Goal: Navigation & Orientation: Understand site structure

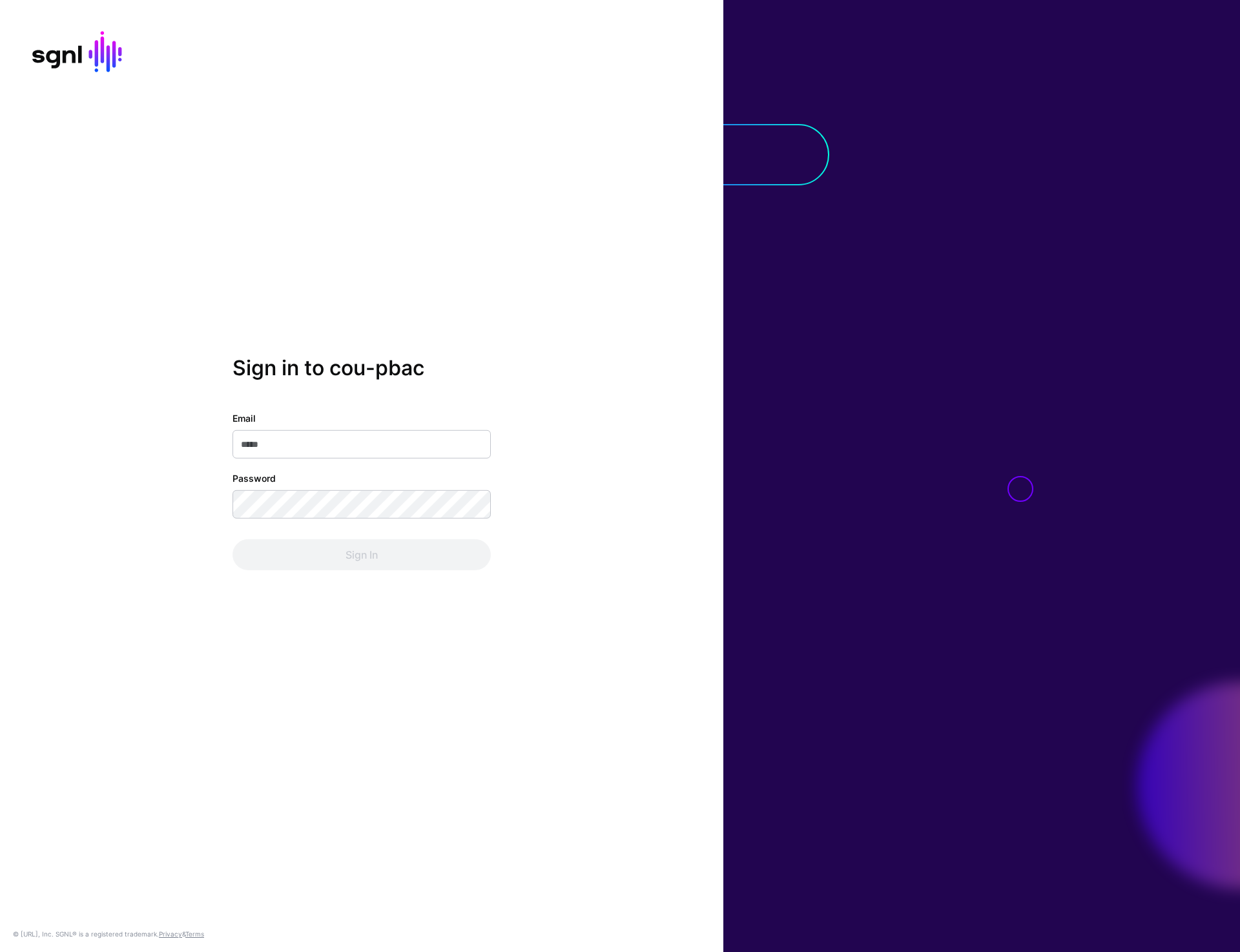
click at [523, 746] on div "Sign in to cou-pbac Email Password Sign In © SGNL.ai, Inc. SGNL® is a registere…" at bounding box center [362, 476] width 724 height 952
click at [298, 447] on input "Email" at bounding box center [362, 444] width 258 height 28
type input "**********"
click at [343, 557] on button "Sign In" at bounding box center [362, 555] width 258 height 31
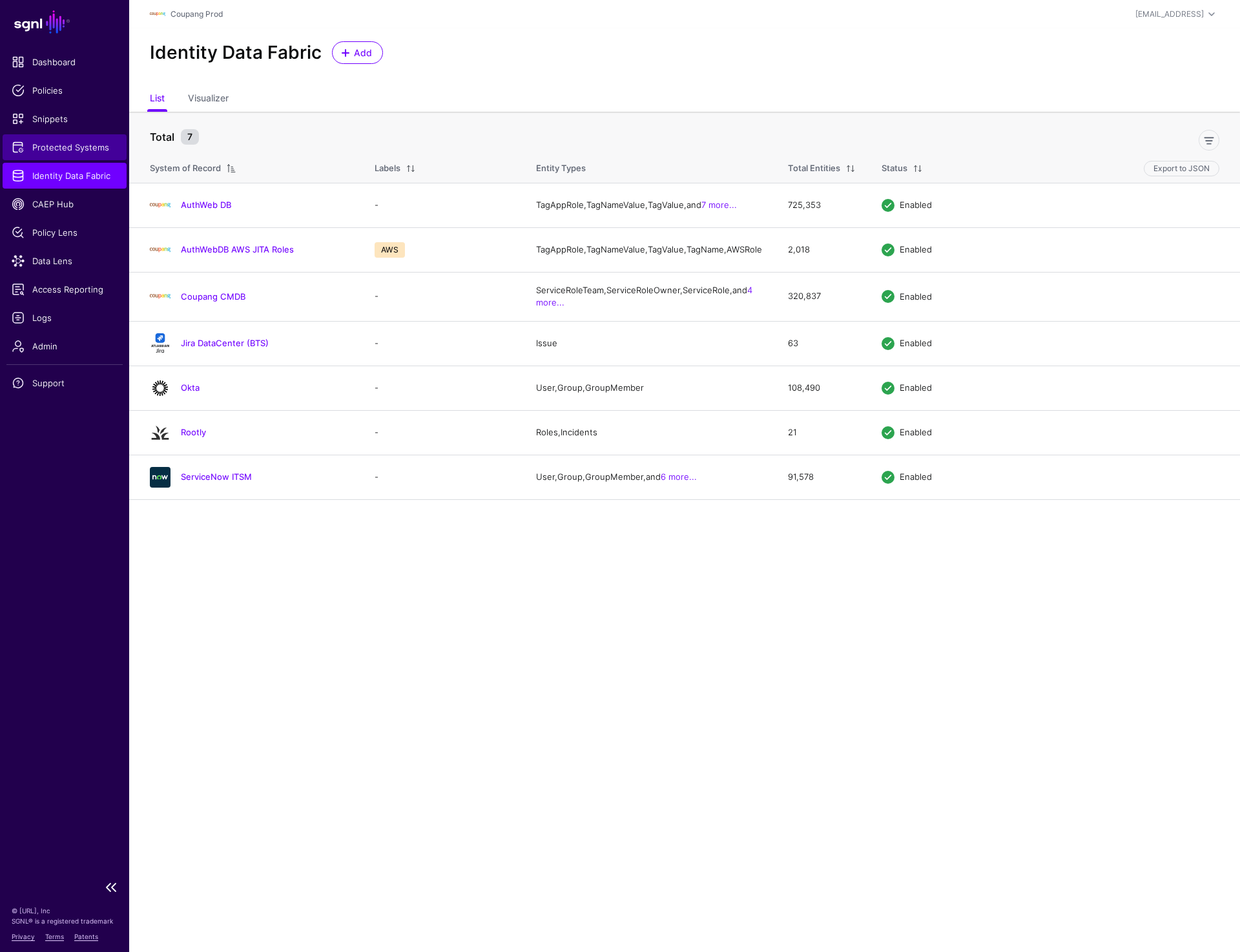
click at [62, 149] on span "Protected Systems" at bounding box center [65, 147] width 106 height 13
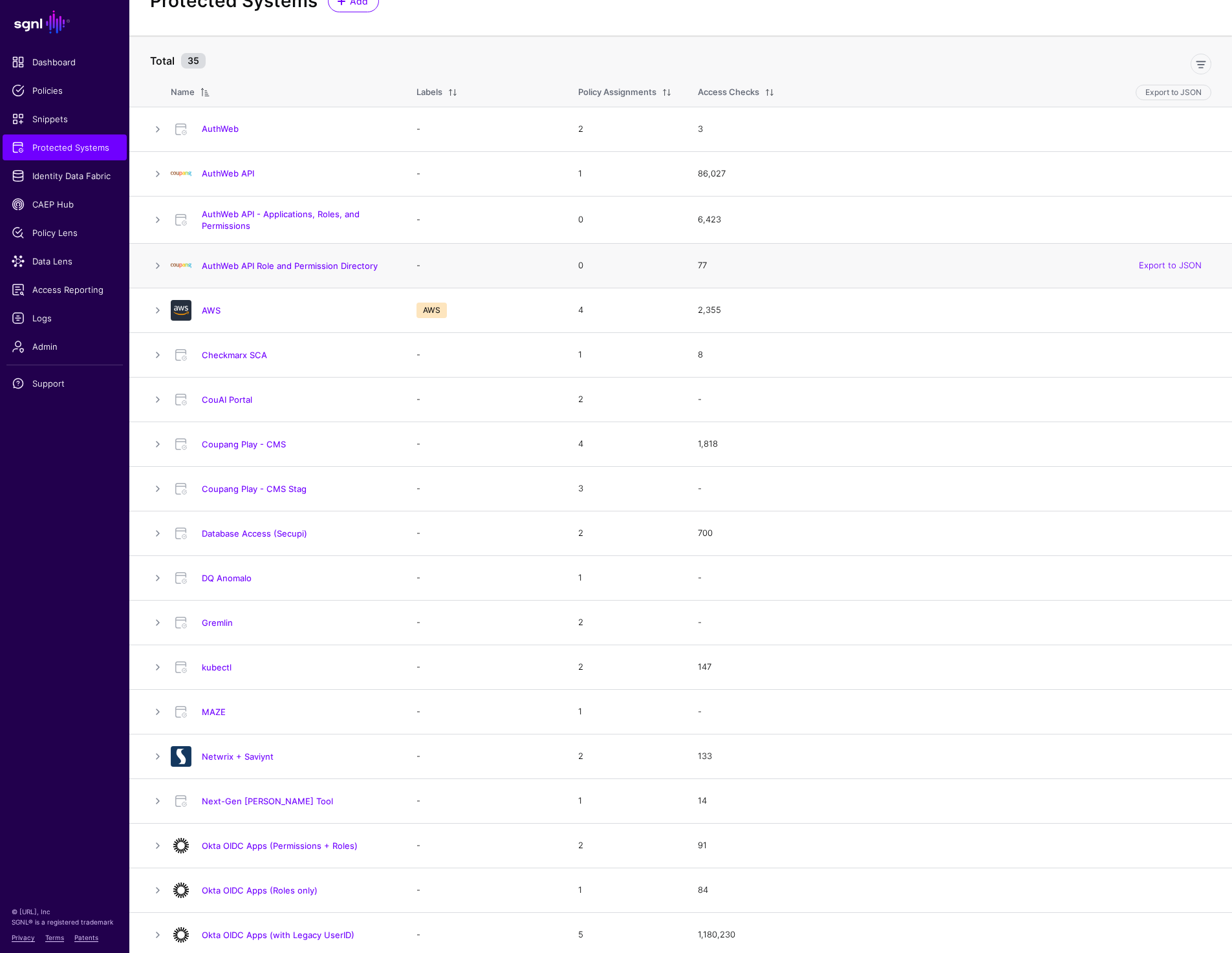
scroll to position [57, 0]
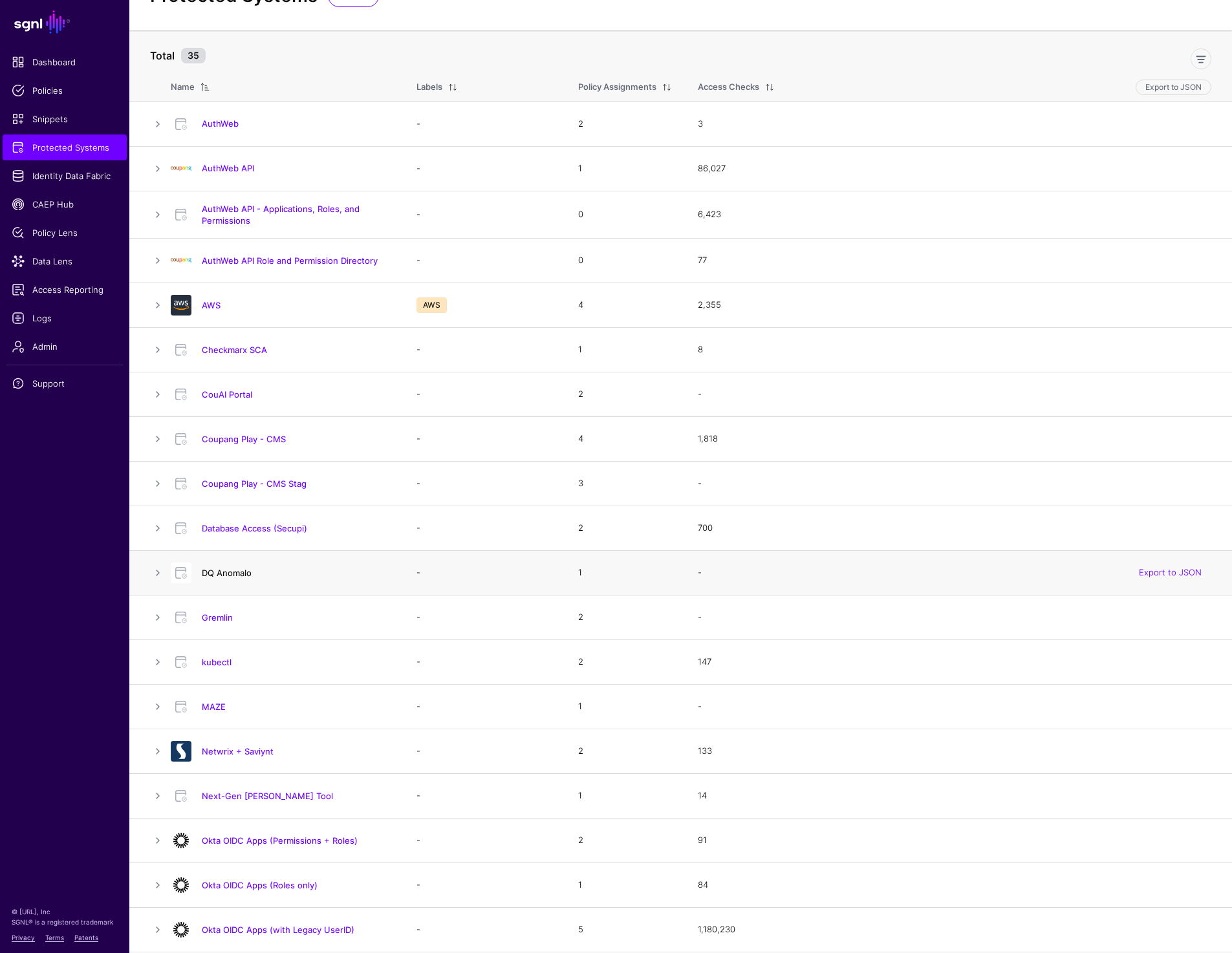
click at [220, 576] on link "DQ Anomalo" at bounding box center [226, 573] width 50 height 11
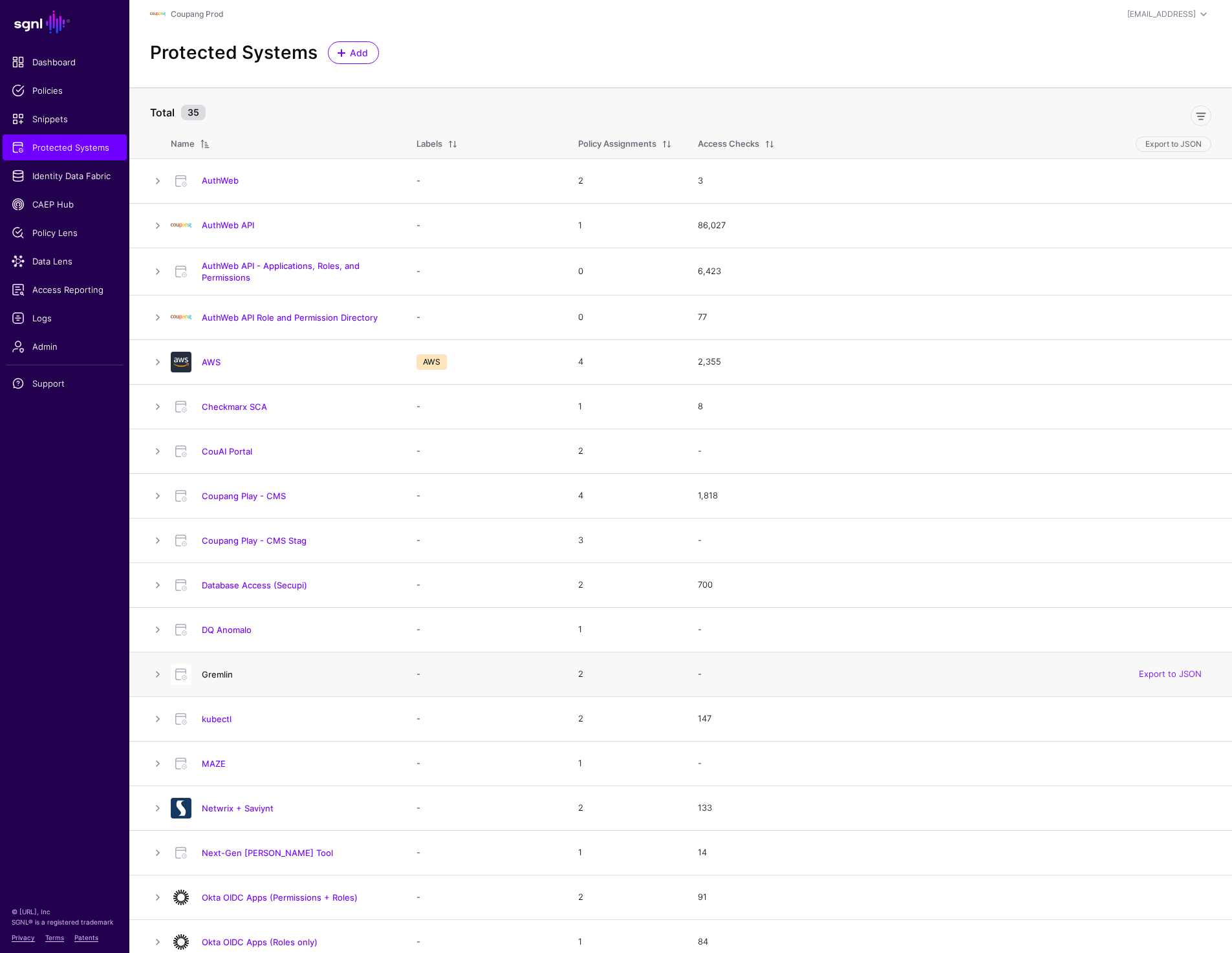
click at [214, 676] on link "Gremlin" at bounding box center [217, 674] width 31 height 11
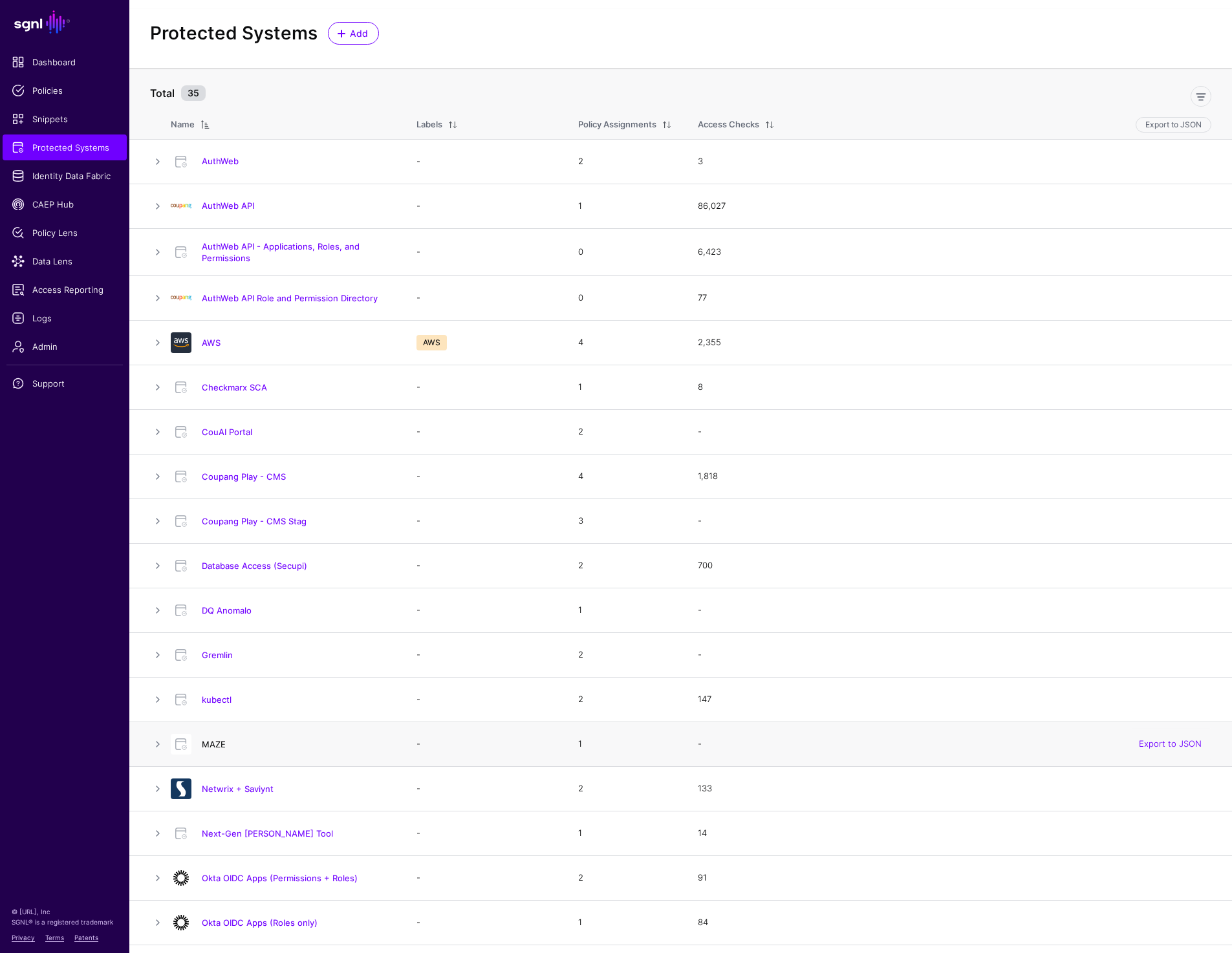
click at [209, 747] on link "MAZE" at bounding box center [214, 745] width 24 height 11
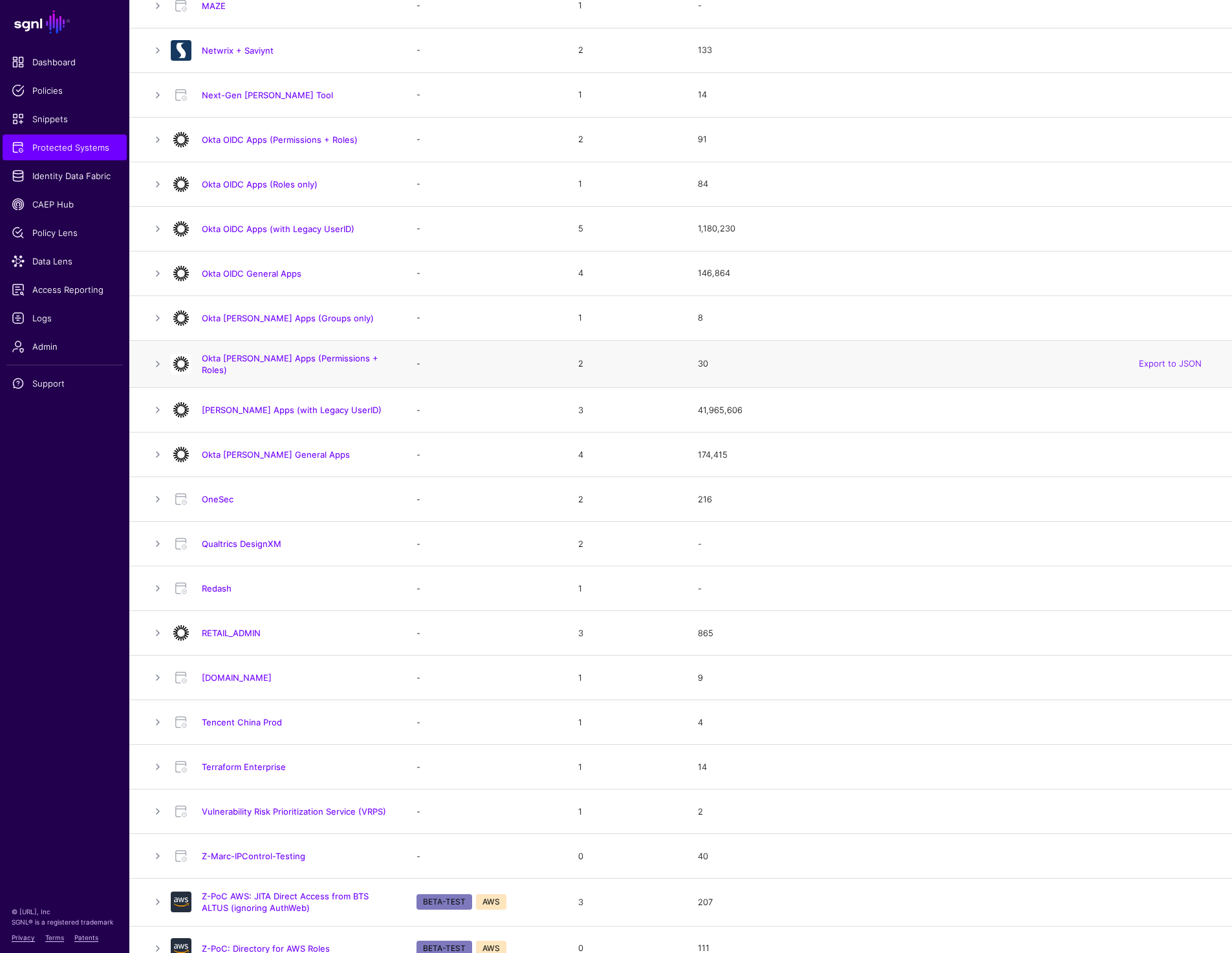
scroll to position [773, 0]
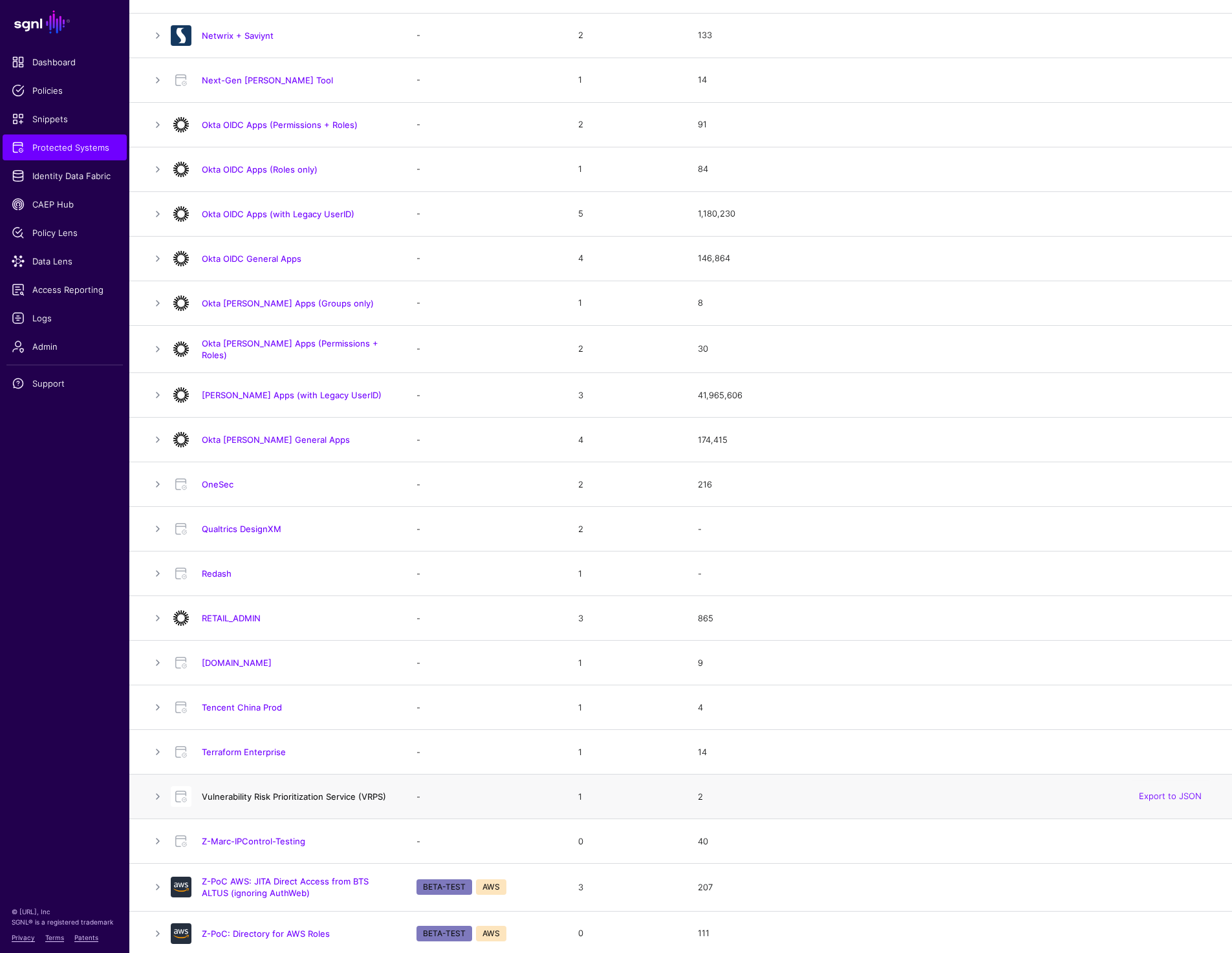
click at [257, 792] on link "Vulnerability Risk Prioritization Service (VRPS)" at bounding box center [294, 797] width 185 height 11
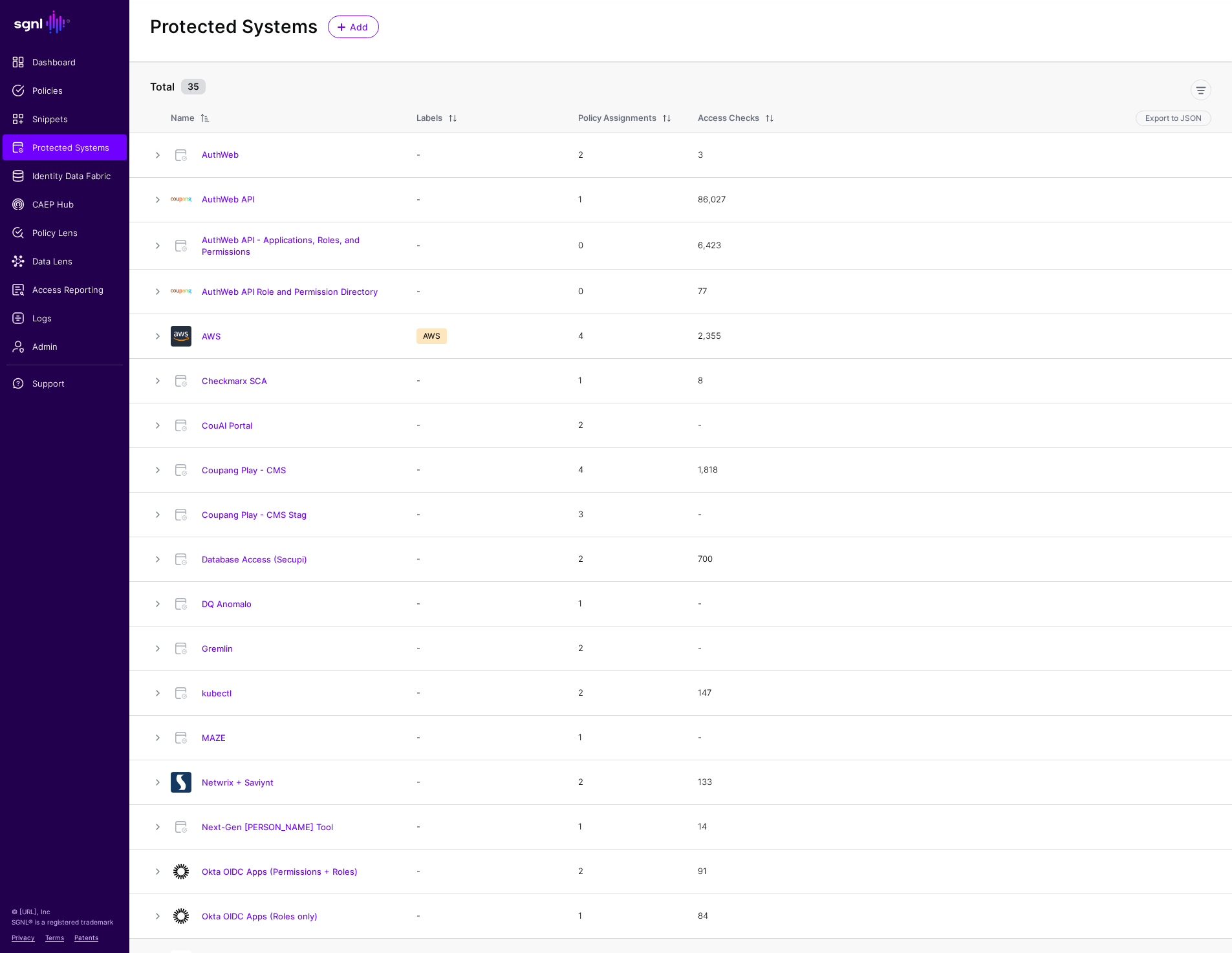
scroll to position [0, 0]
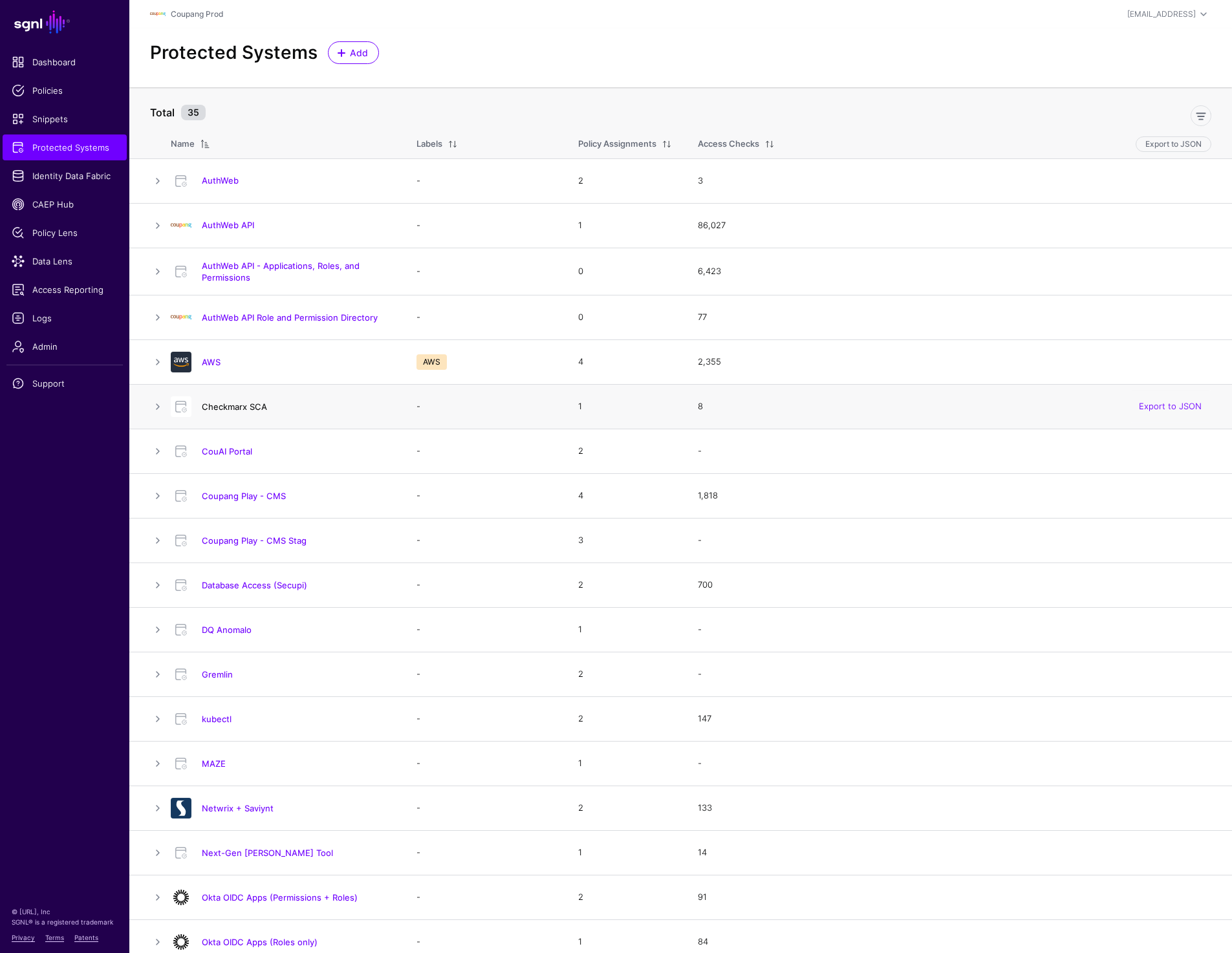
click at [225, 408] on link "Checkmarx SCA" at bounding box center [234, 407] width 66 height 11
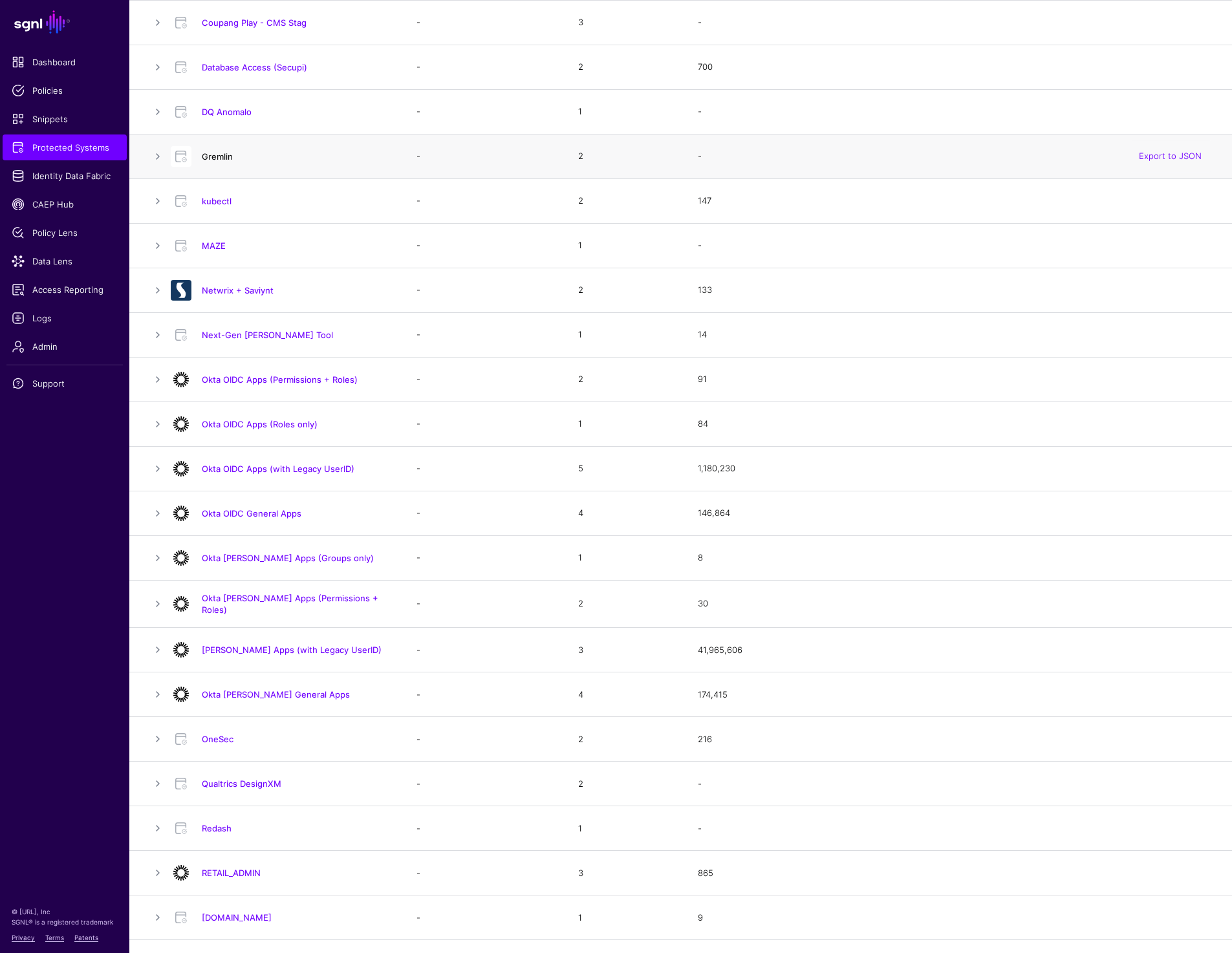
scroll to position [539, 0]
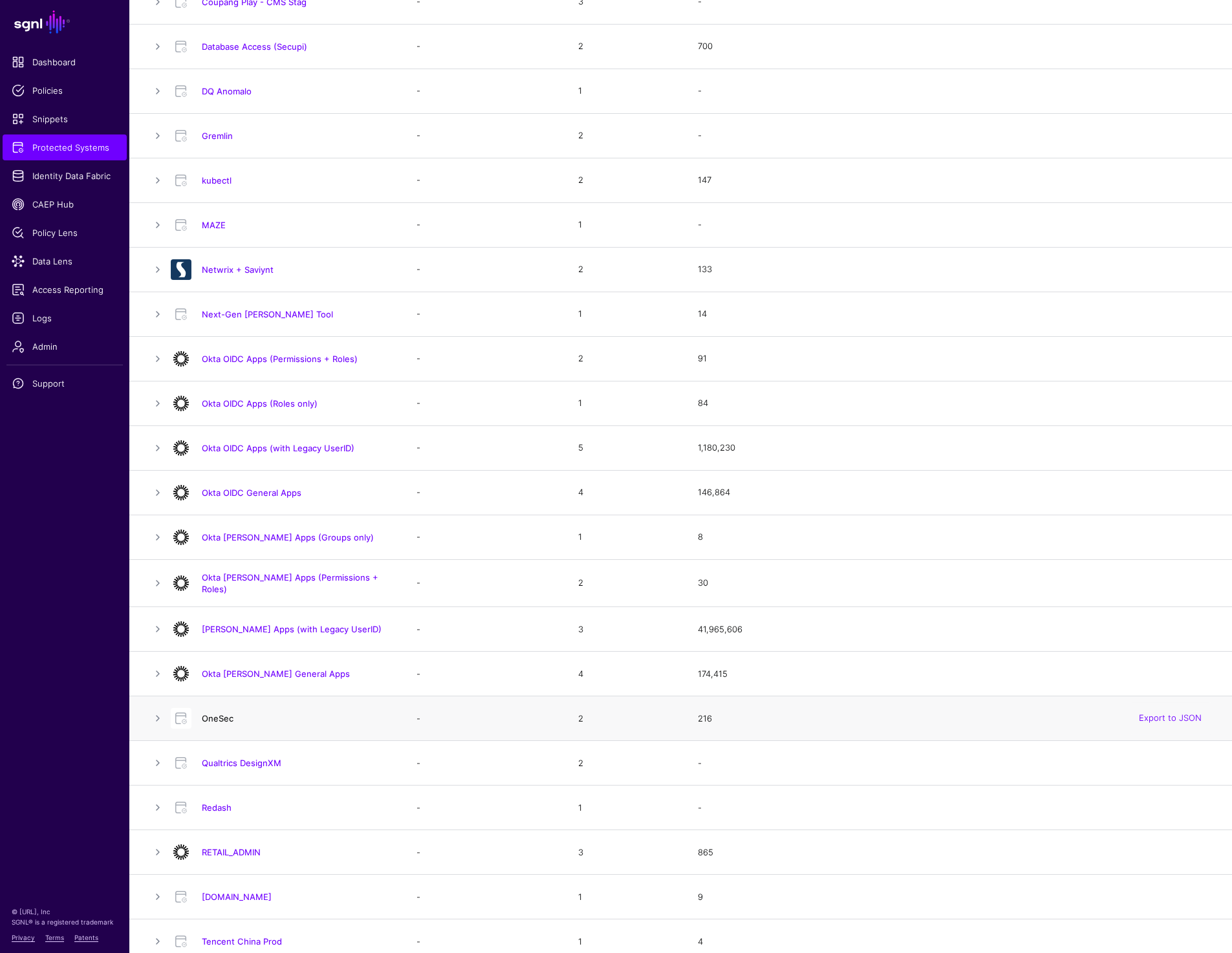
click at [210, 717] on link "OneSec" at bounding box center [218, 719] width 32 height 11
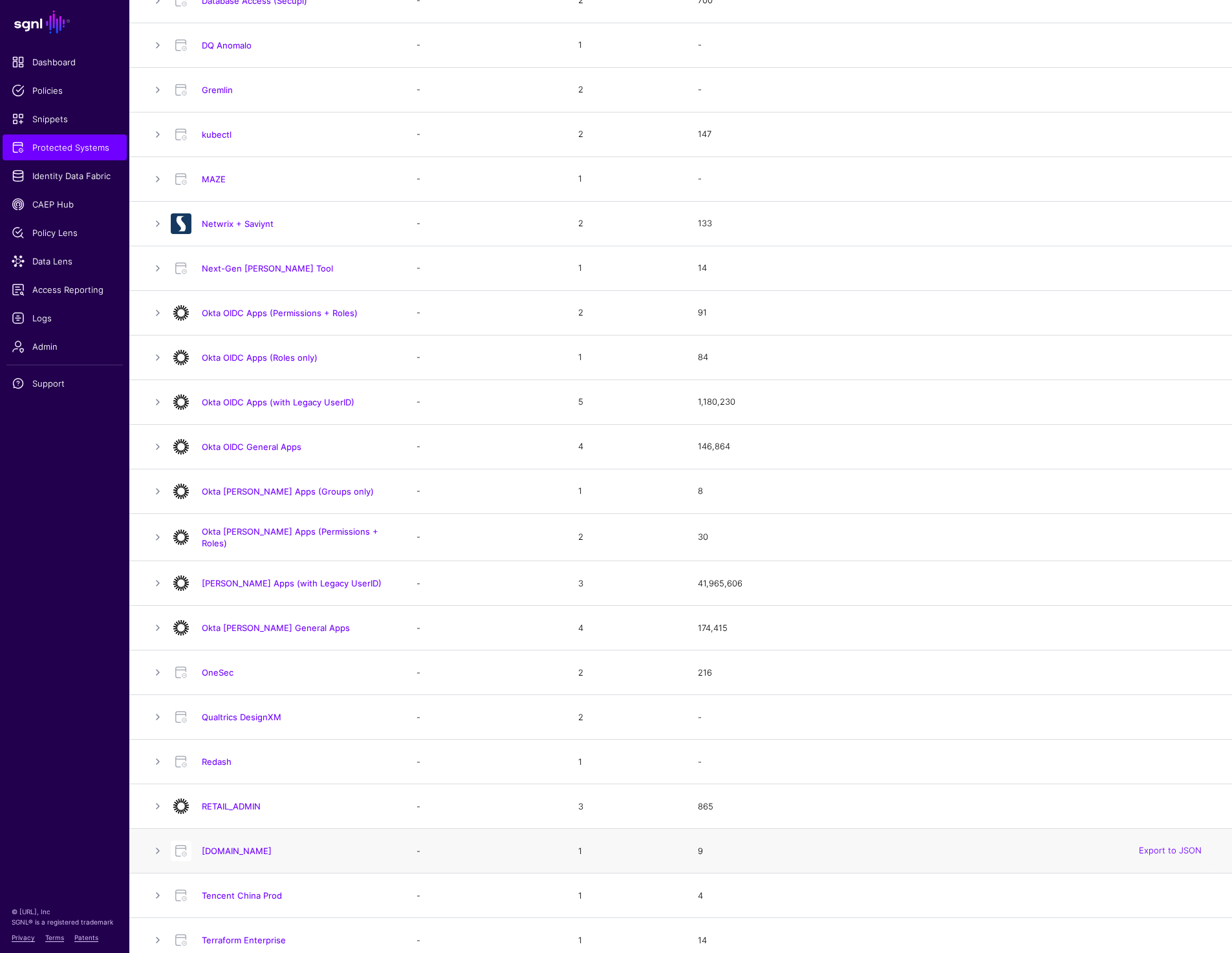
scroll to position [583, 0]
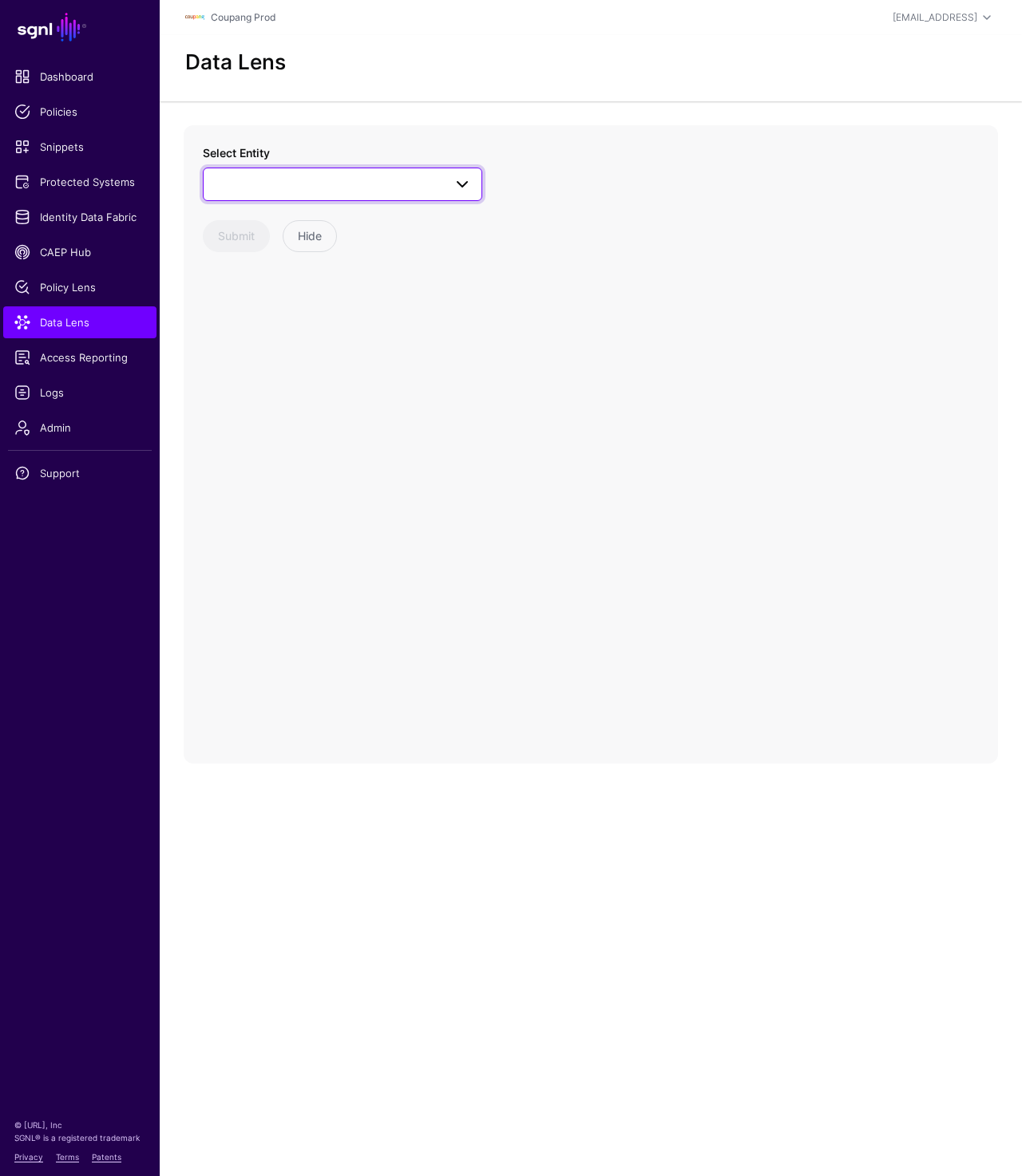
click at [291, 178] on span at bounding box center [342, 184] width 259 height 19
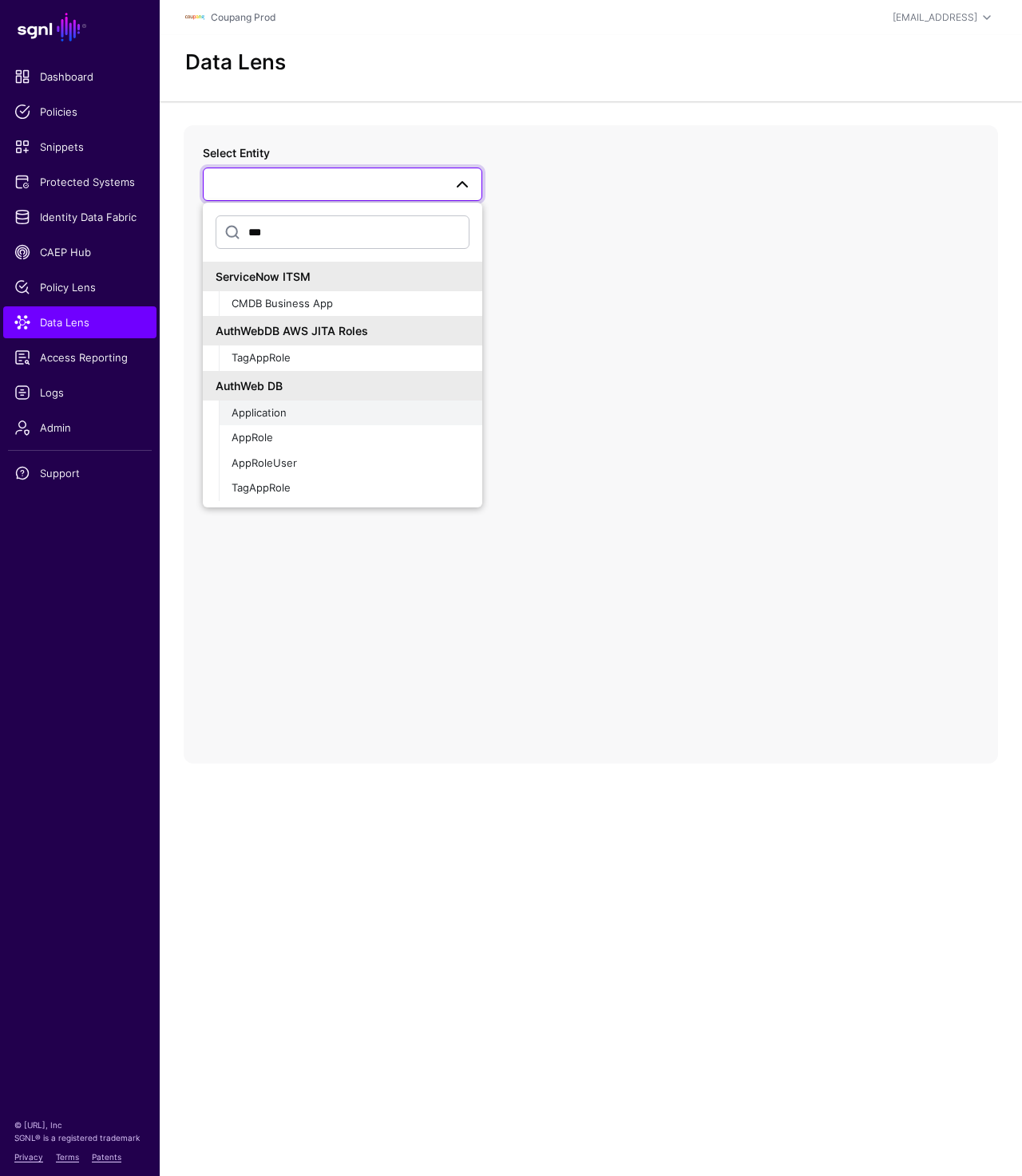
type input "***"
click at [283, 410] on span "Application" at bounding box center [258, 412] width 55 height 13
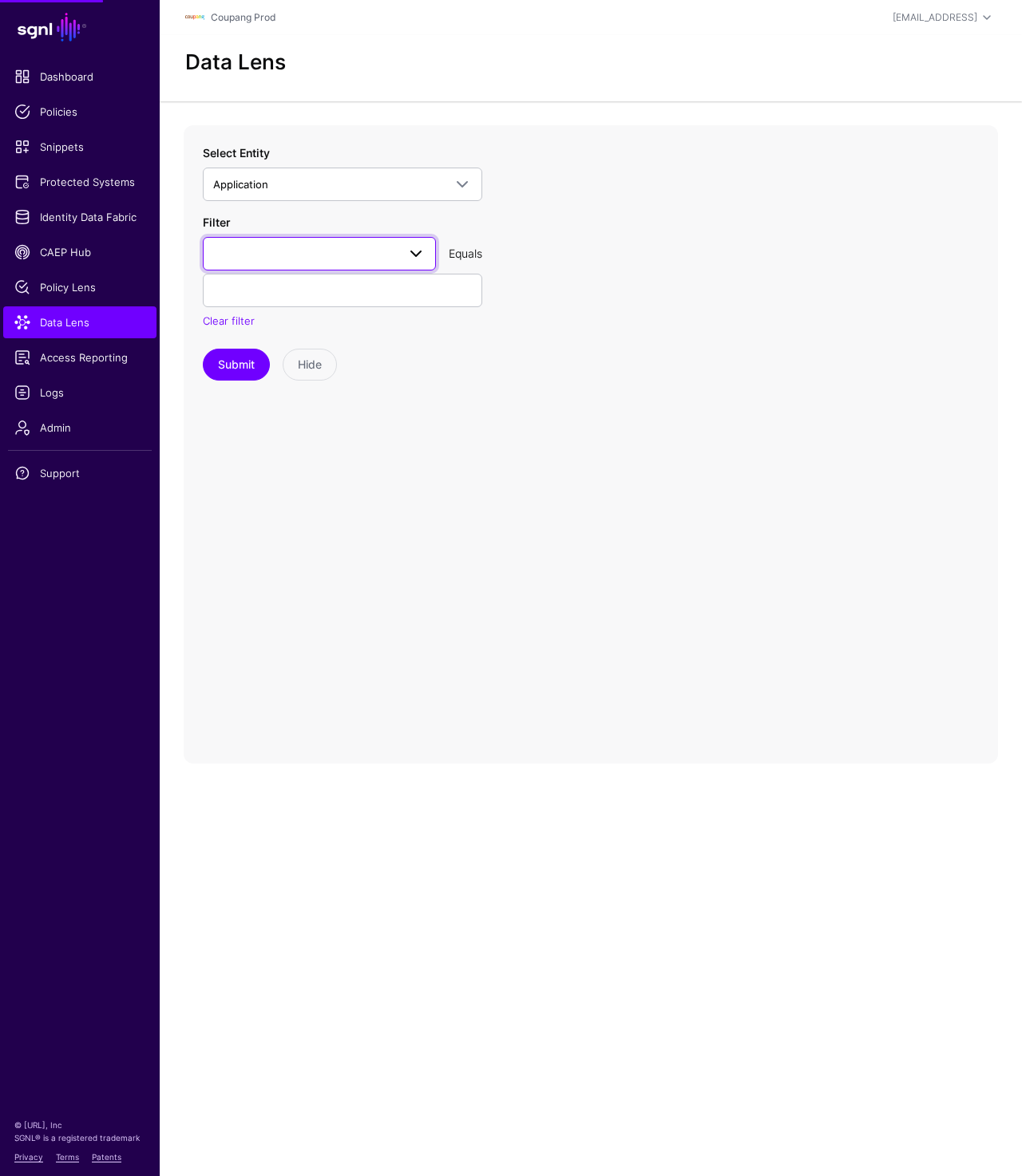
click at [274, 269] on link at bounding box center [319, 253] width 233 height 33
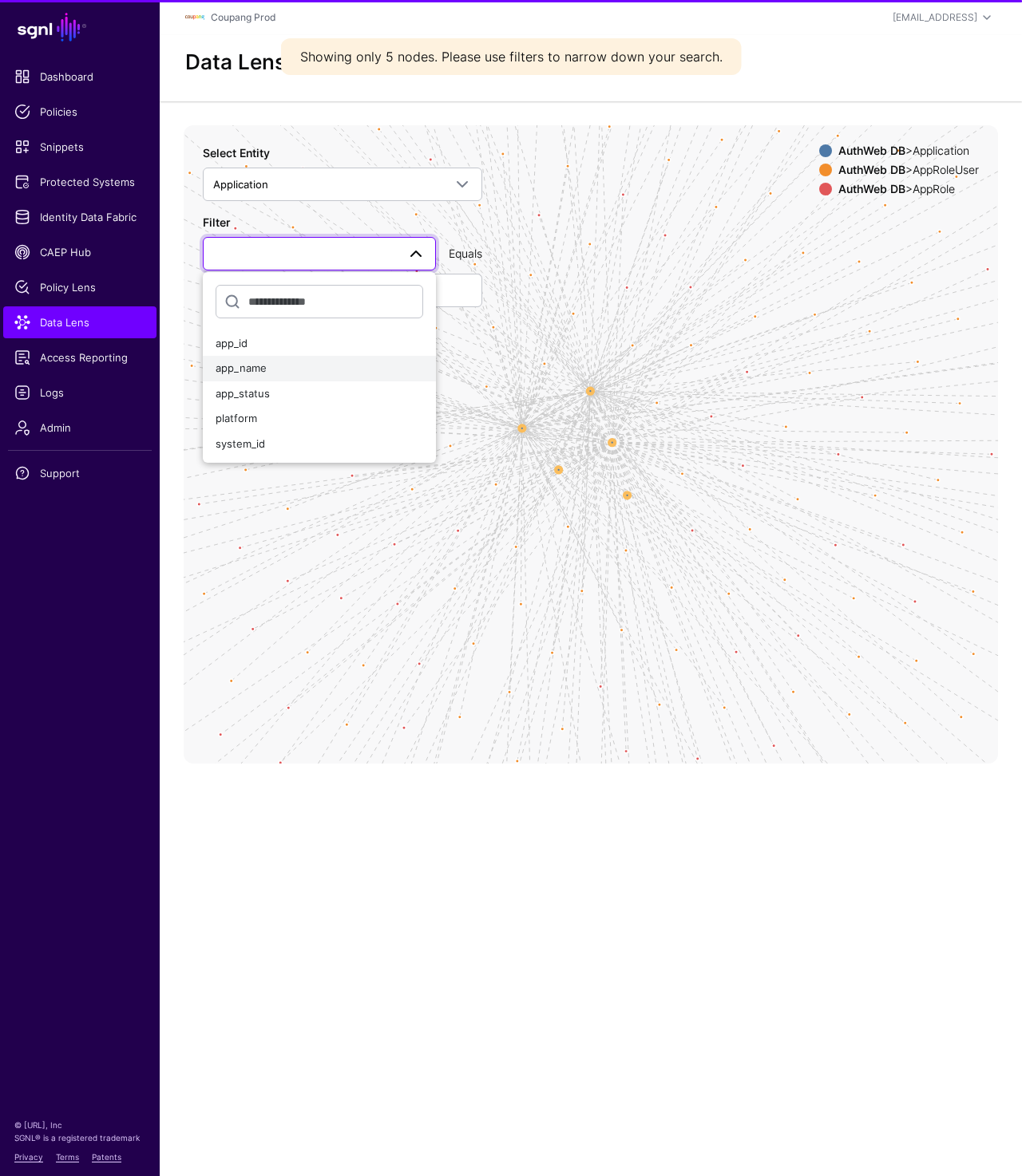
click at [279, 363] on div "app_name" at bounding box center [319, 369] width 208 height 16
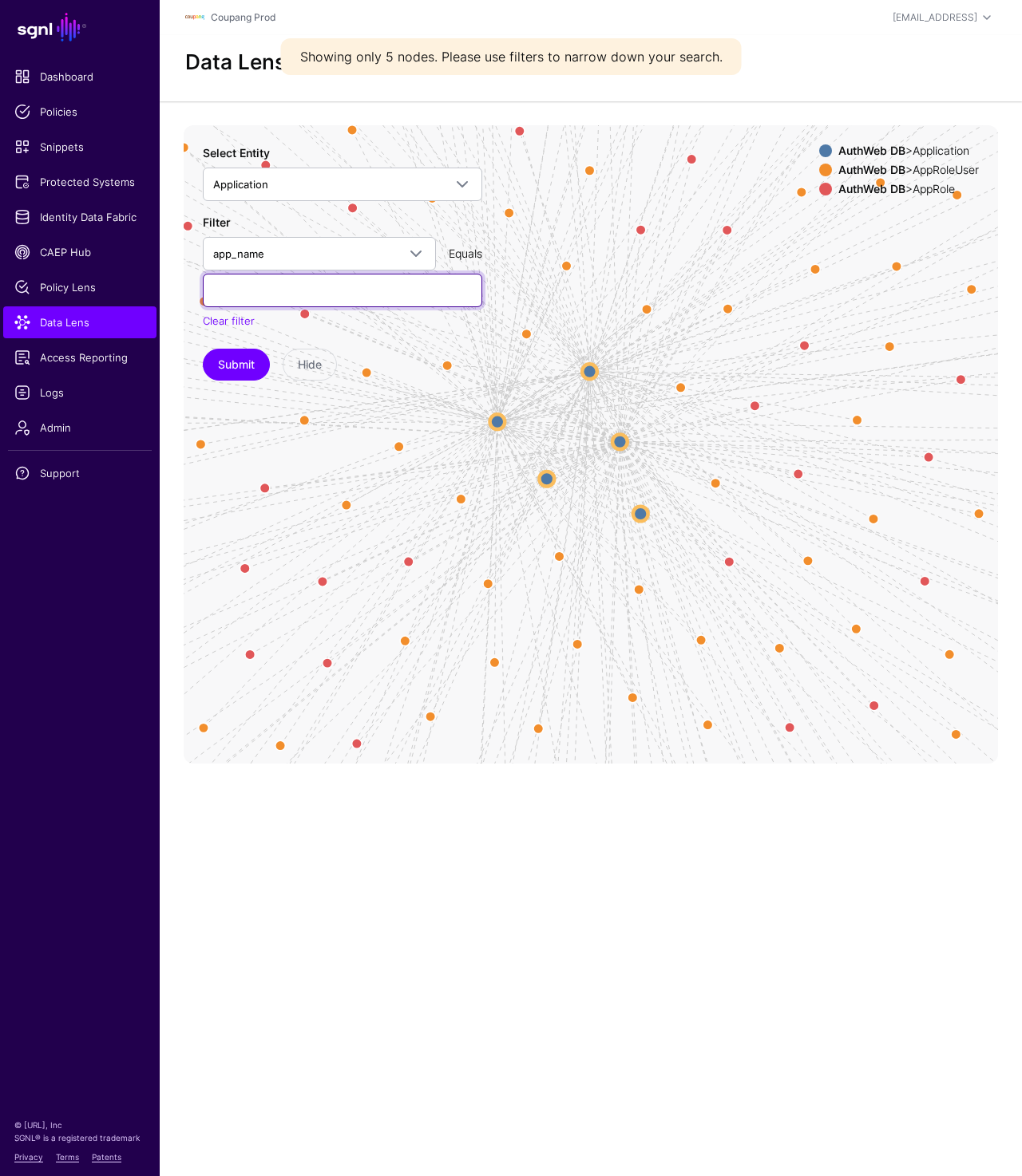
click at [288, 290] on input "text" at bounding box center [342, 290] width 279 height 33
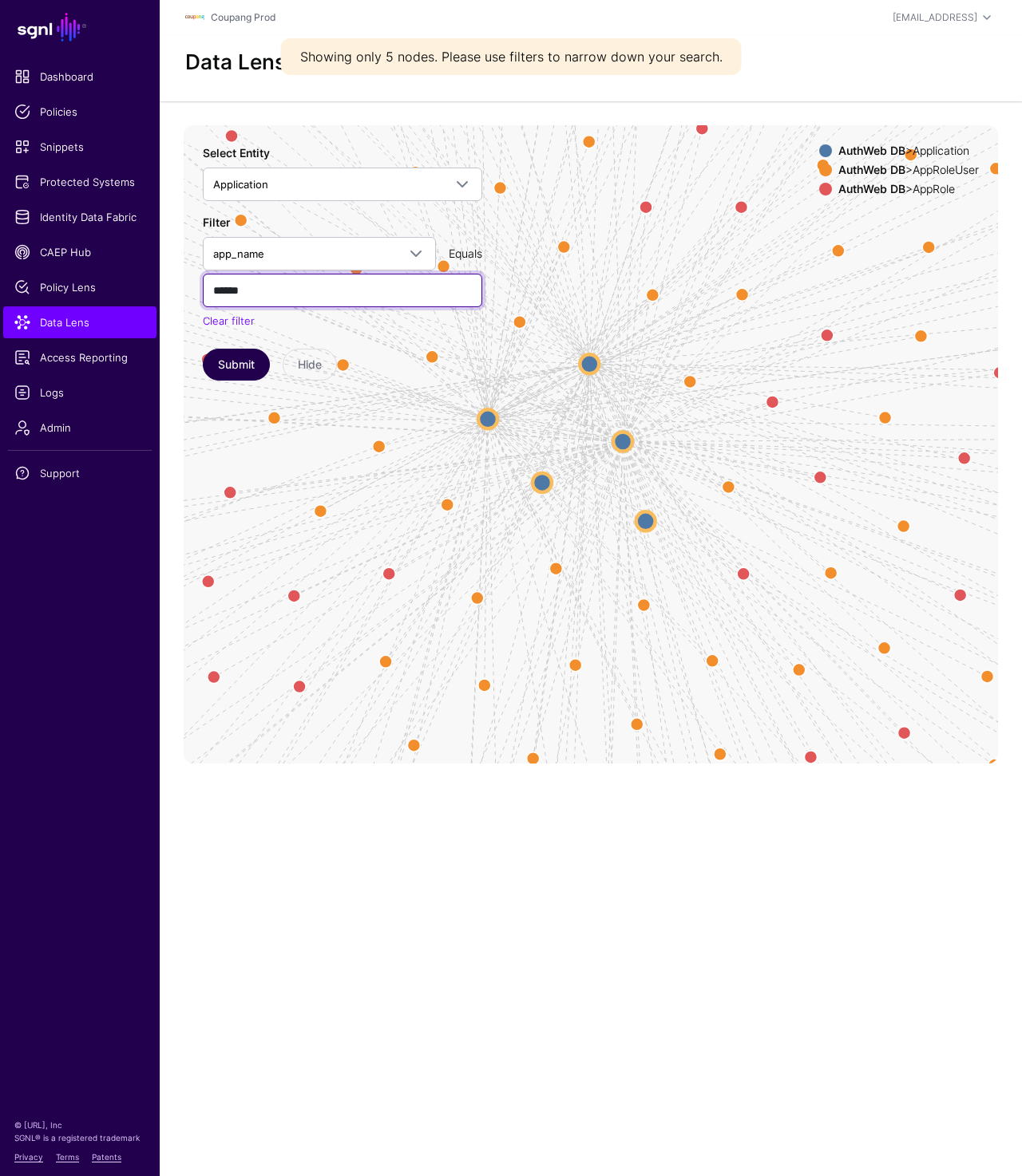
type input "******"
click at [226, 375] on button "Submit" at bounding box center [236, 364] width 67 height 32
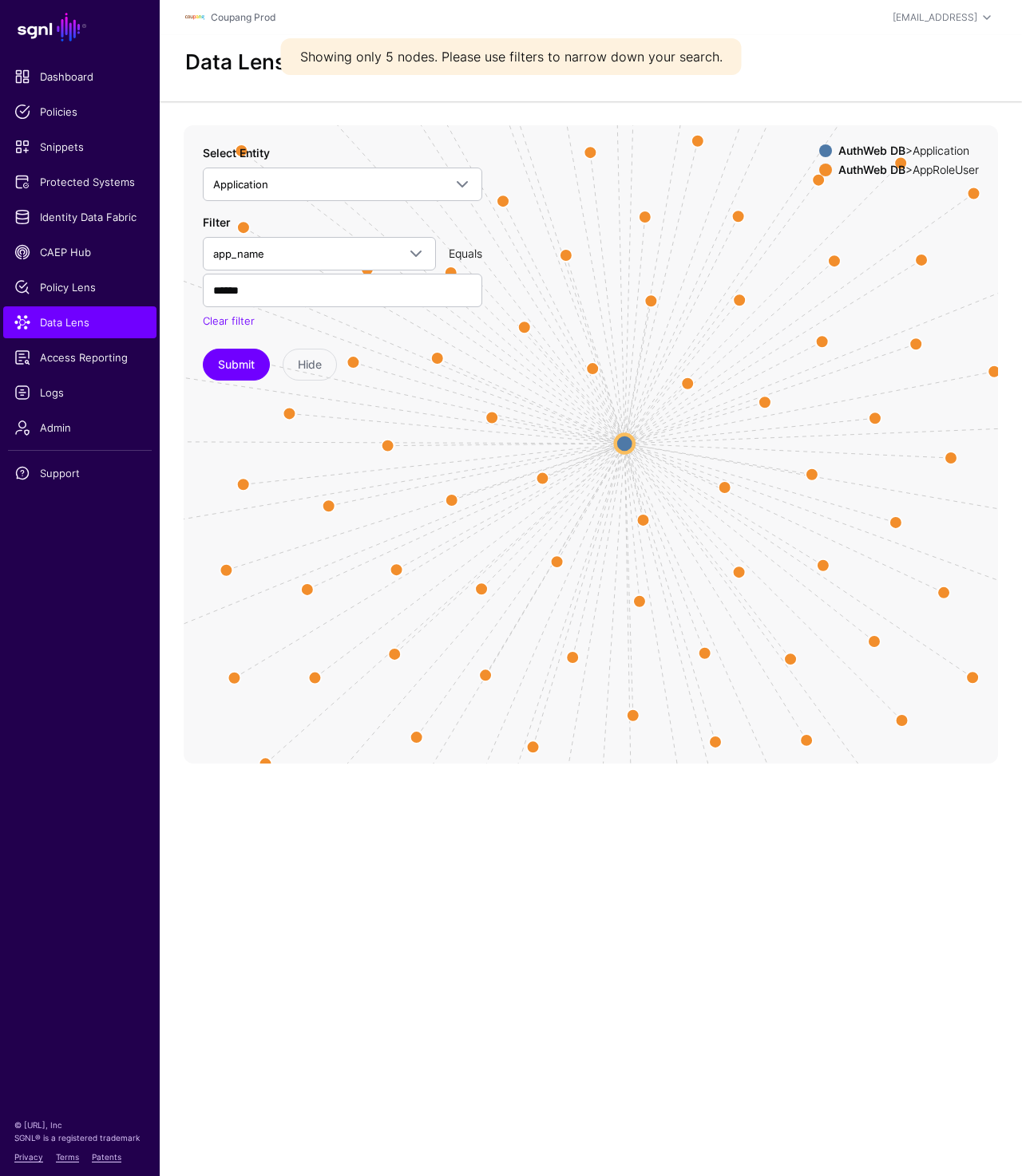
click at [622, 442] on circle at bounding box center [624, 443] width 18 height 18
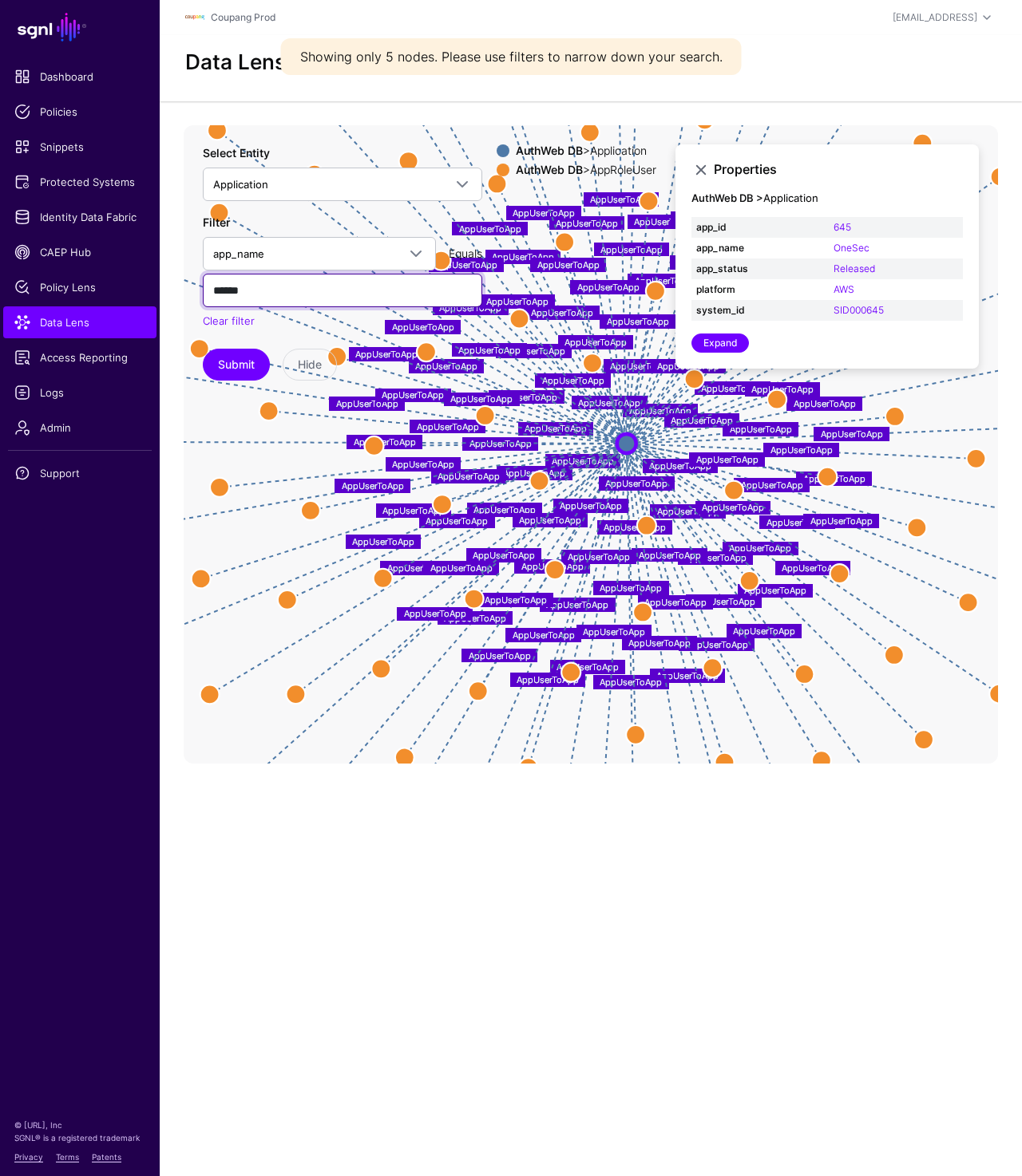
click at [266, 290] on input "******" at bounding box center [342, 290] width 279 height 33
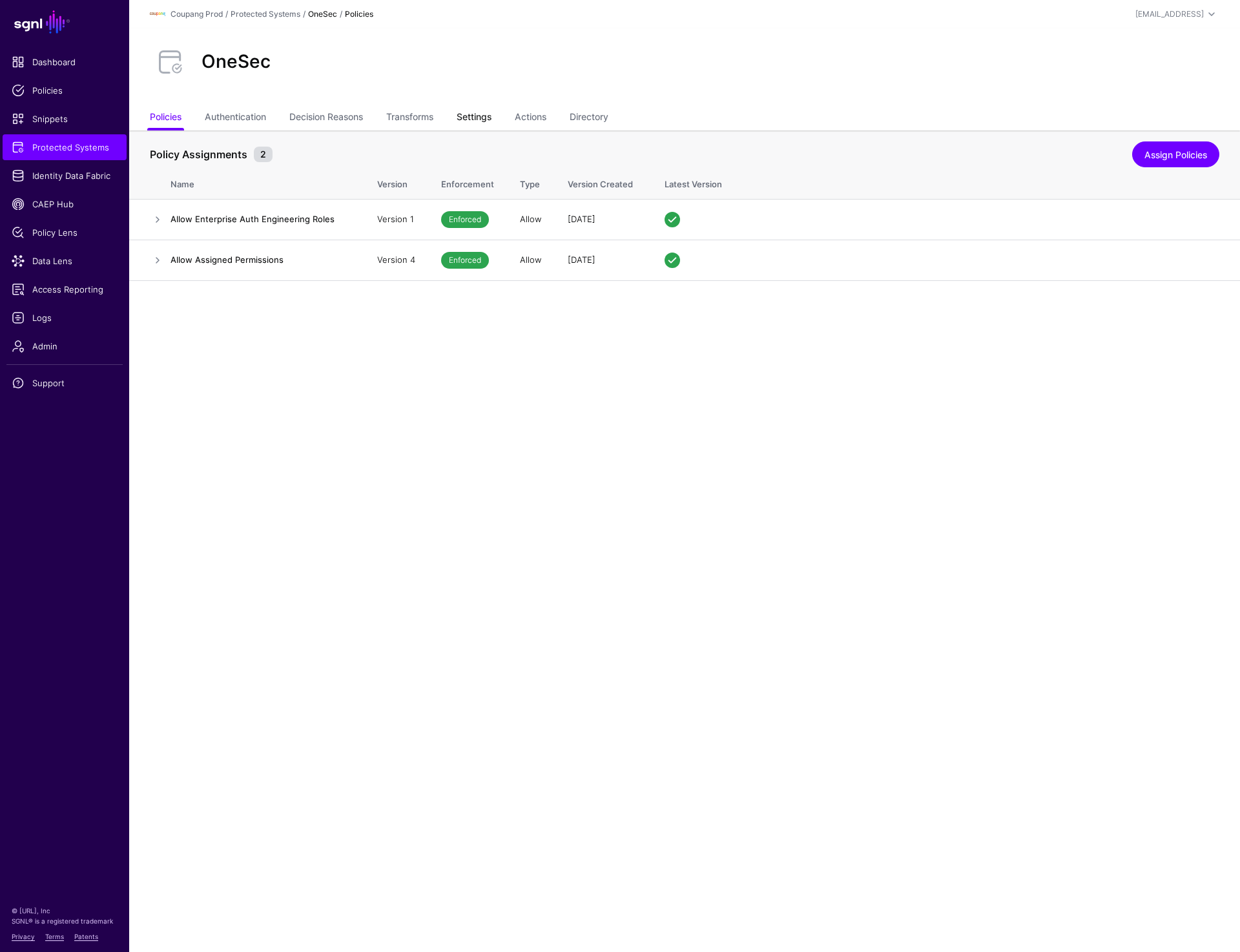
click at [471, 113] on link "Settings" at bounding box center [474, 118] width 35 height 24
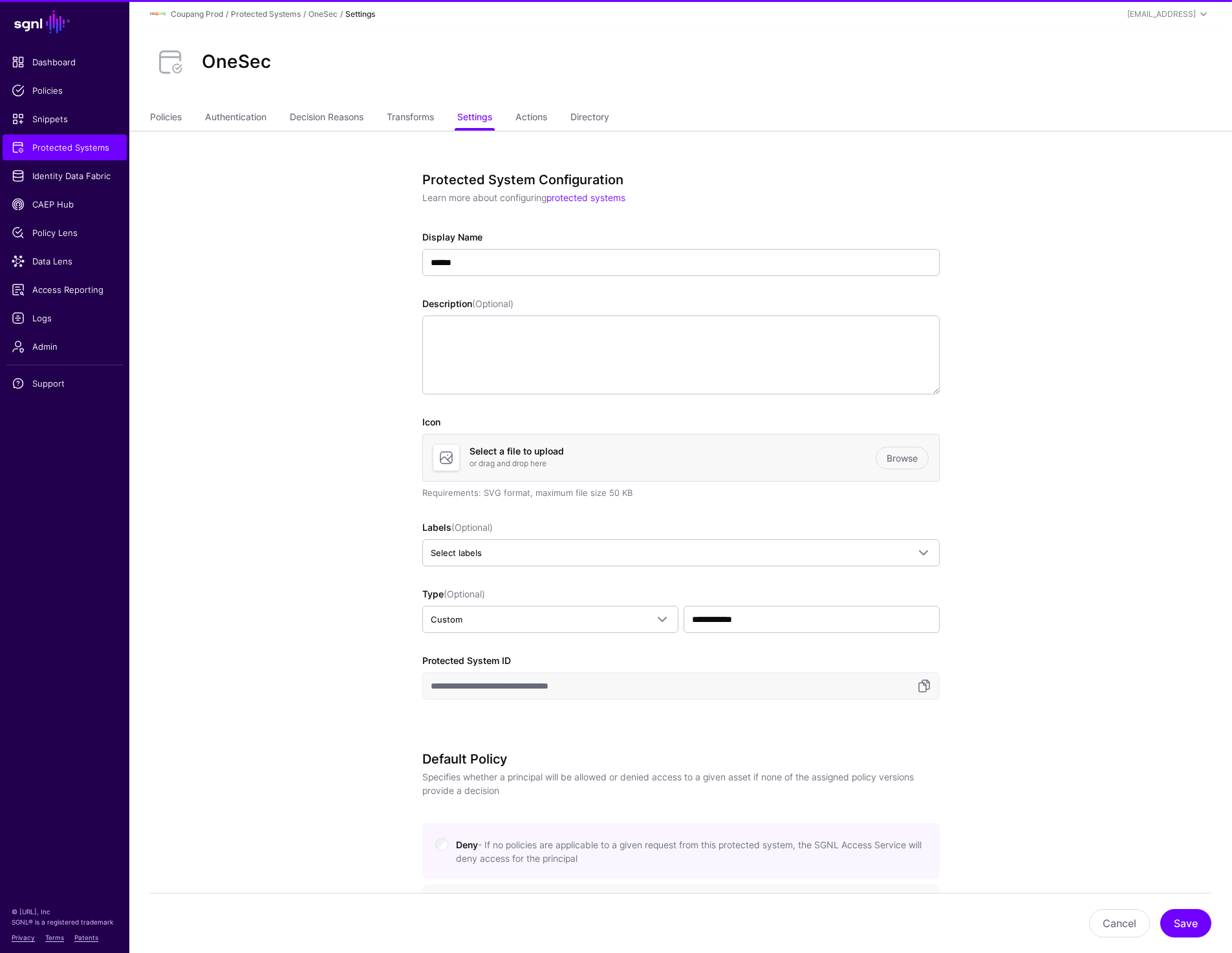
click at [146, 122] on div "Policies Authentication Decision Reasons Transforms Settings Actions Directory" at bounding box center [680, 118] width 1102 height 24
click at [175, 114] on link "Policies" at bounding box center [166, 118] width 32 height 24
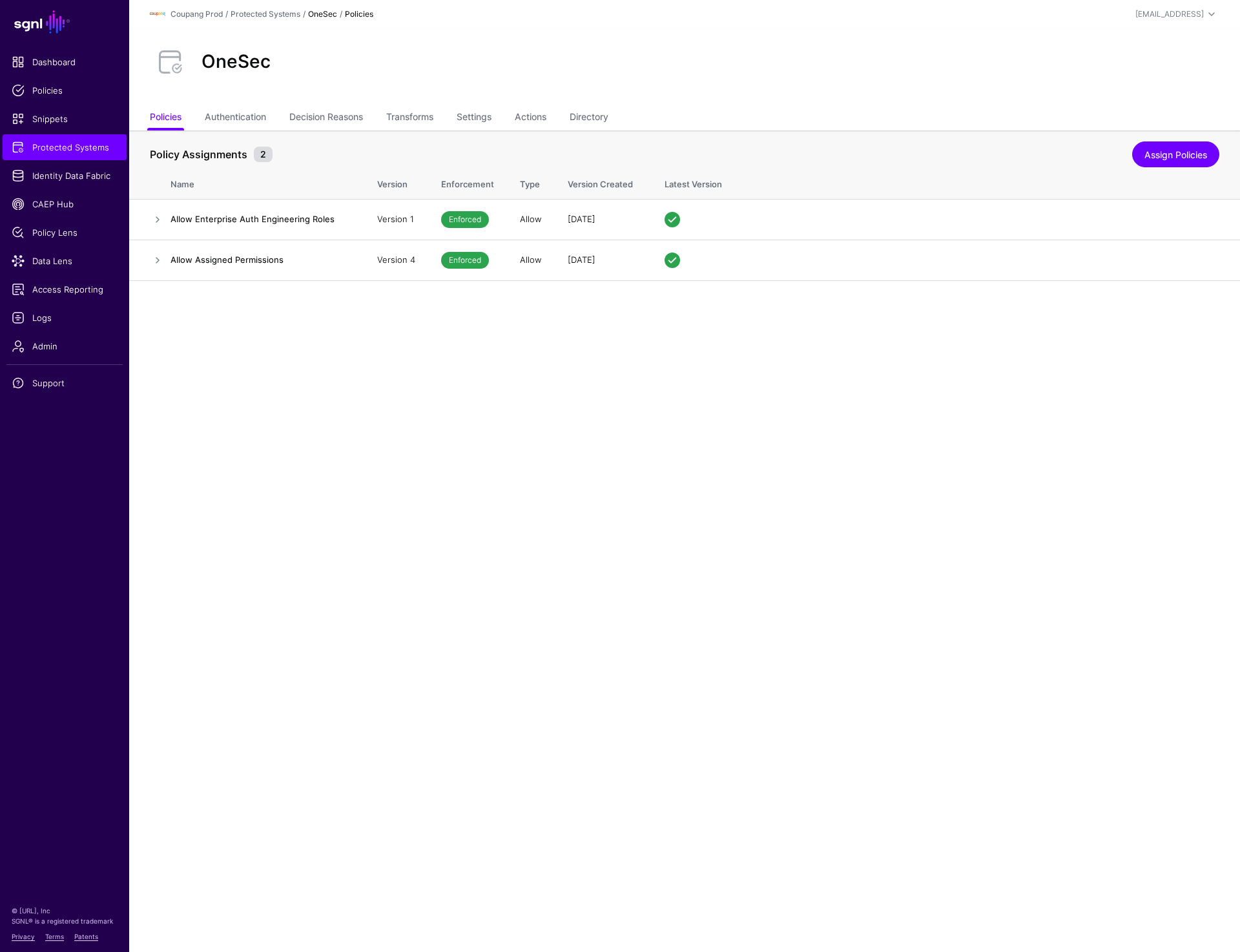
click at [499, 115] on ul "Policies Authentication Decision Reasons Transforms Settings Actions Directory" at bounding box center [685, 118] width 1069 height 24
click at [477, 118] on link "Settings" at bounding box center [474, 118] width 35 height 24
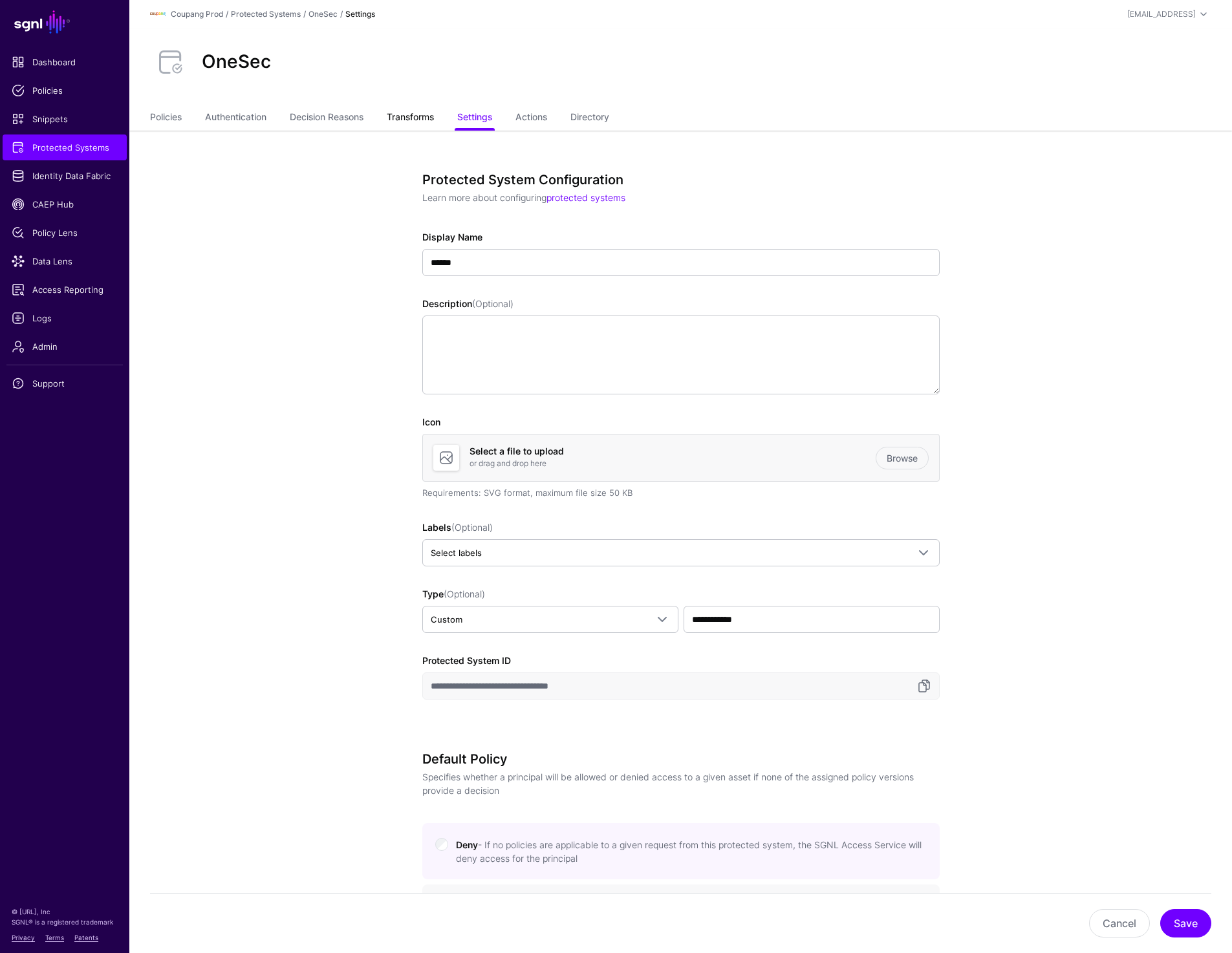
click at [434, 116] on link "Transforms" at bounding box center [410, 118] width 47 height 24
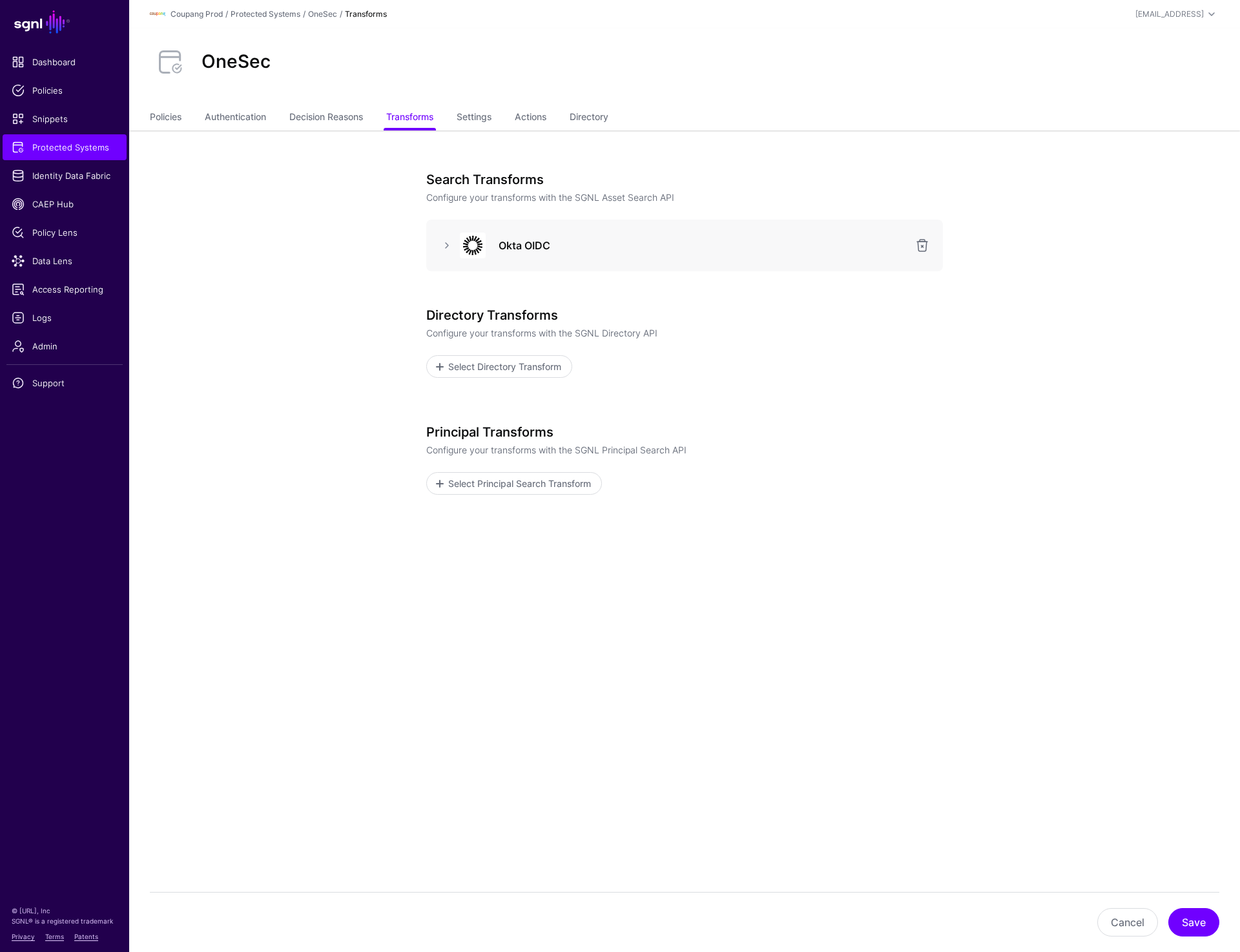
click at [293, 395] on app-integrations-item-transforms "Search Transforms Configure your transforms with the SGNL Asset Search API Okta…" at bounding box center [684, 408] width 1111 height 555
click at [43, 345] on span "Admin" at bounding box center [65, 346] width 106 height 13
